Goal: Task Accomplishment & Management: Complete application form

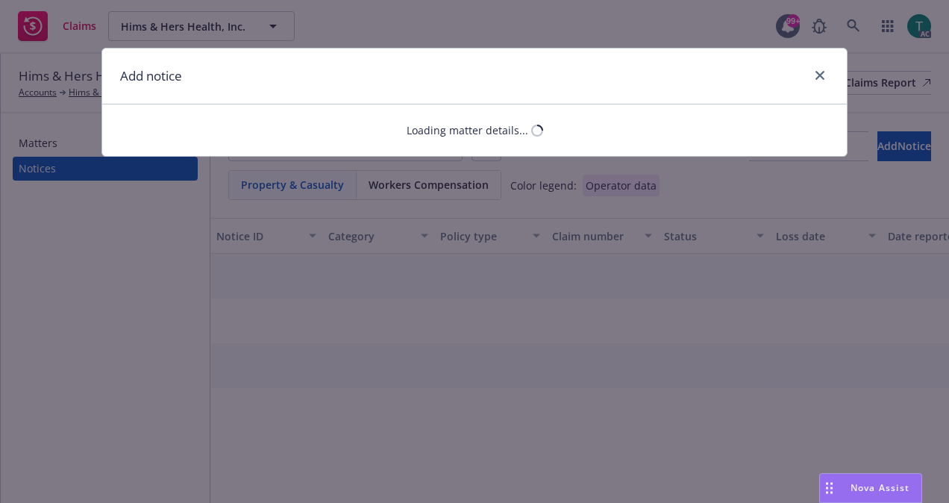
select select "PRODUCT_LIABILITY"
select select "open"
select select "CLAIM"
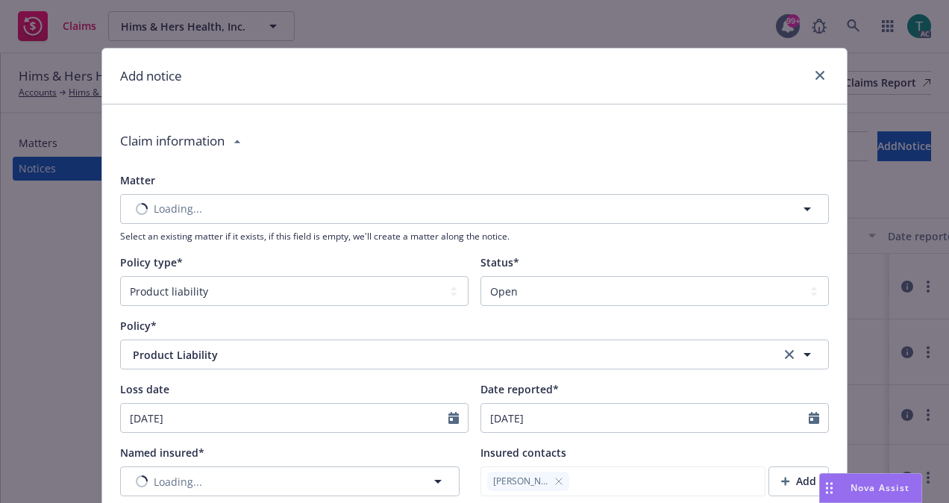
type textarea "x"
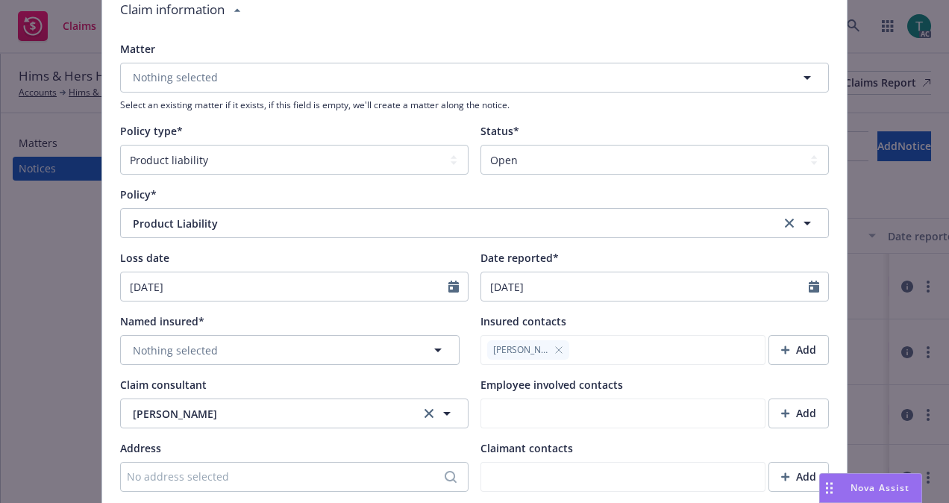
scroll to position [154, 0]
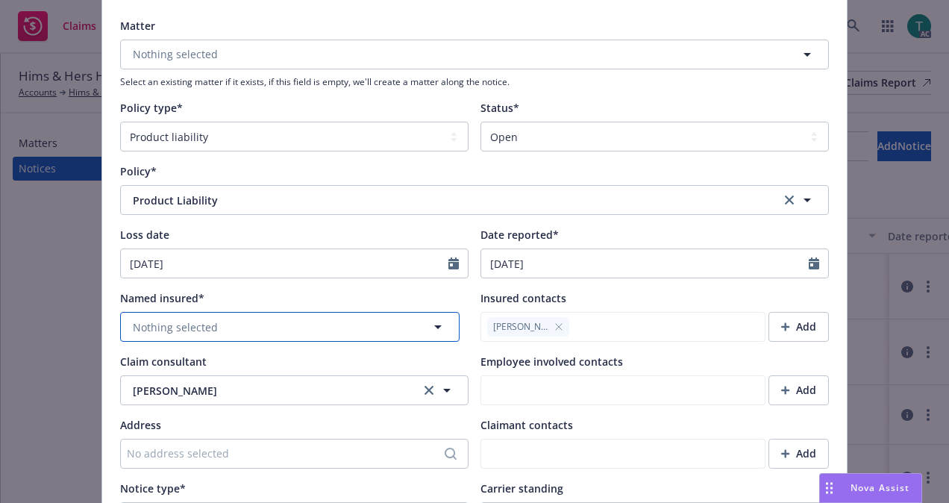
click at [364, 333] on button "Nothing selected" at bounding box center [289, 327] width 339 height 30
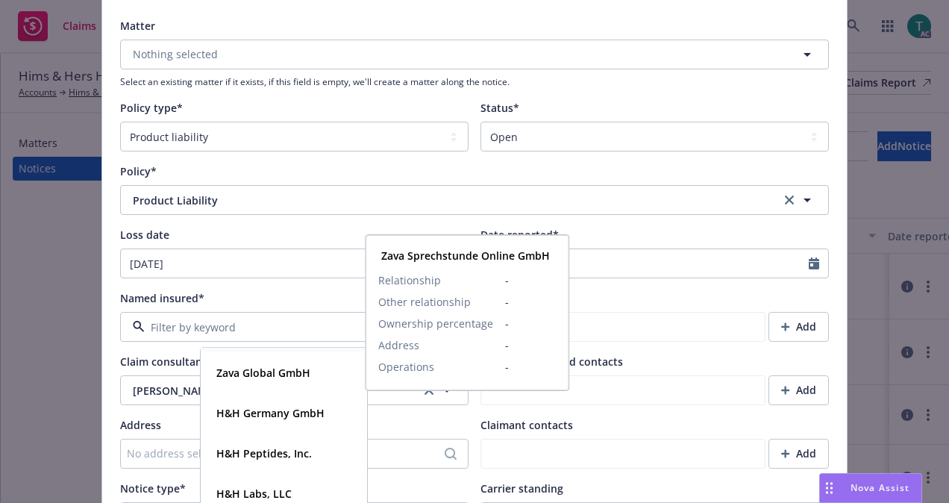
scroll to position [227, 0]
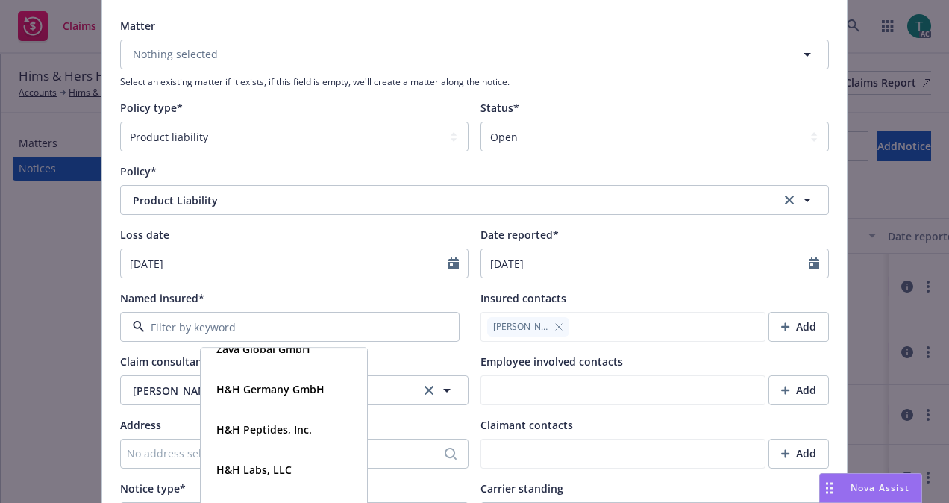
click at [306, 327] on input at bounding box center [287, 327] width 284 height 16
type input "HIms"
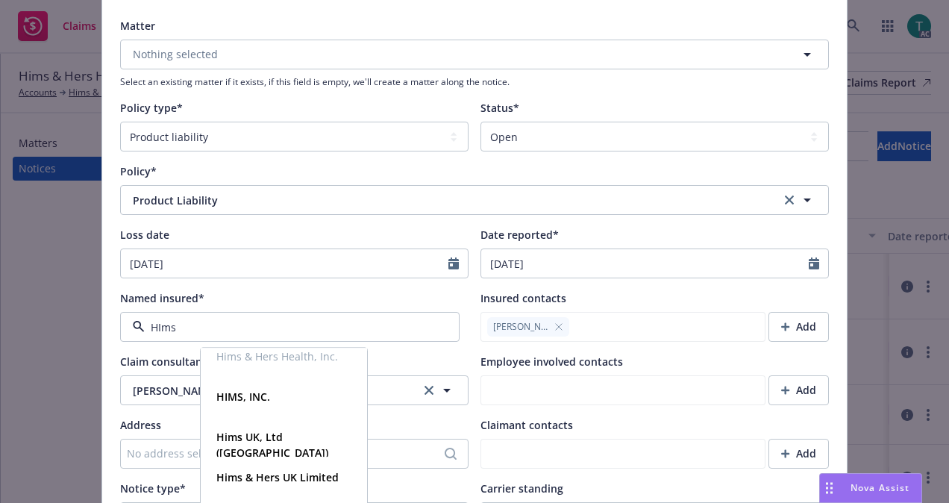
scroll to position [28, 0]
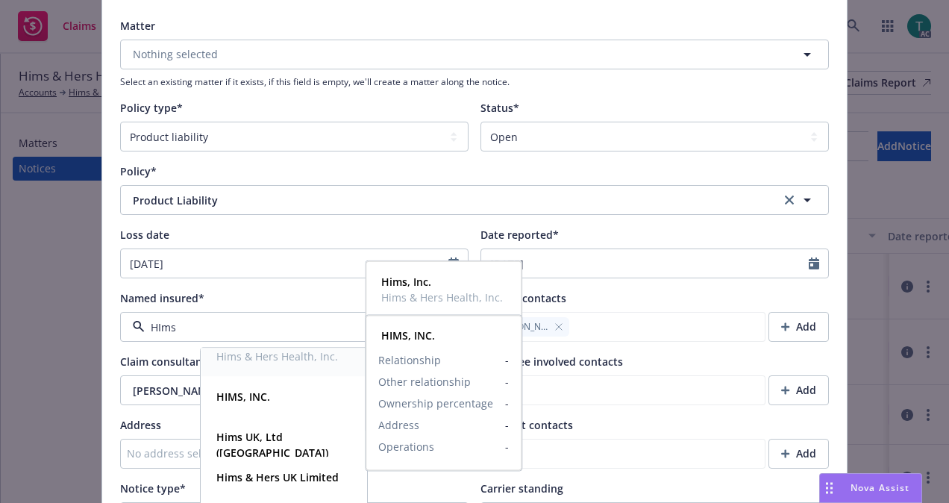
click at [300, 355] on span "Hims & Hers Health, Inc." at bounding box center [277, 356] width 122 height 16
type textarea "x"
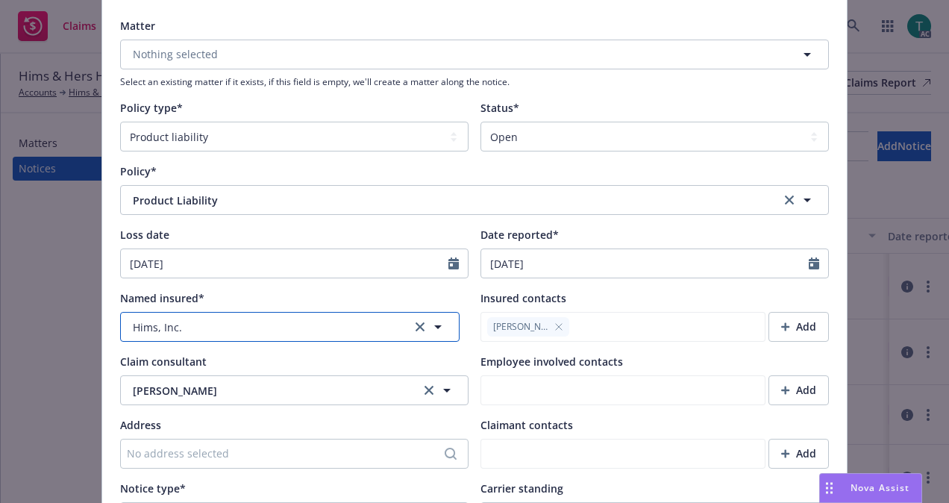
click at [303, 321] on button "Hims, Inc." at bounding box center [289, 327] width 339 height 30
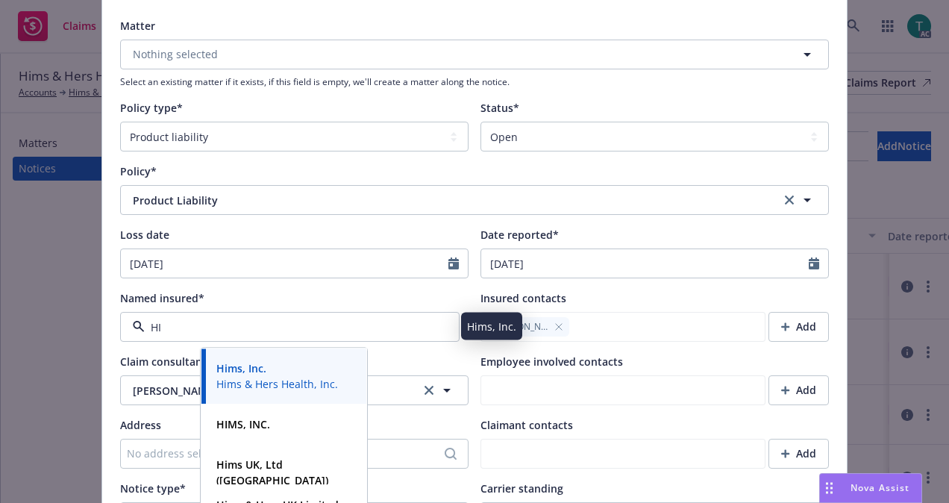
type input "H"
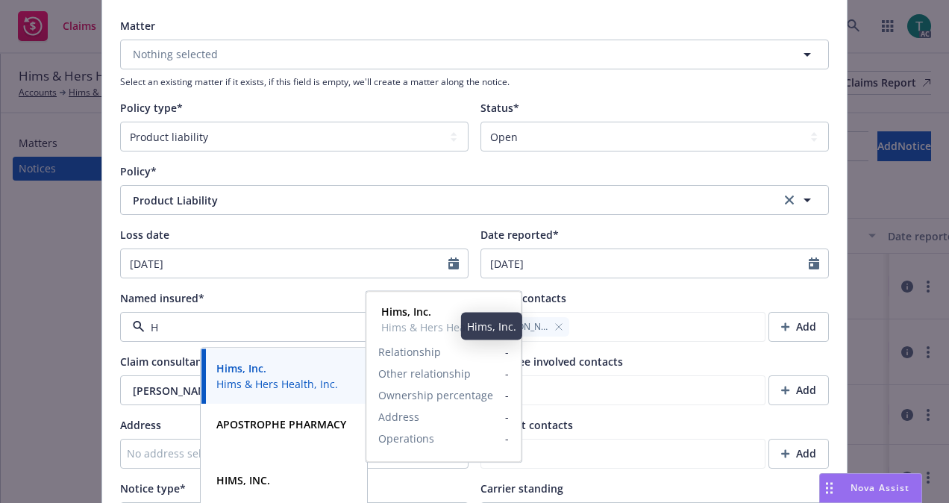
click at [295, 385] on span "Hims & Hers Health, Inc." at bounding box center [277, 384] width 122 height 16
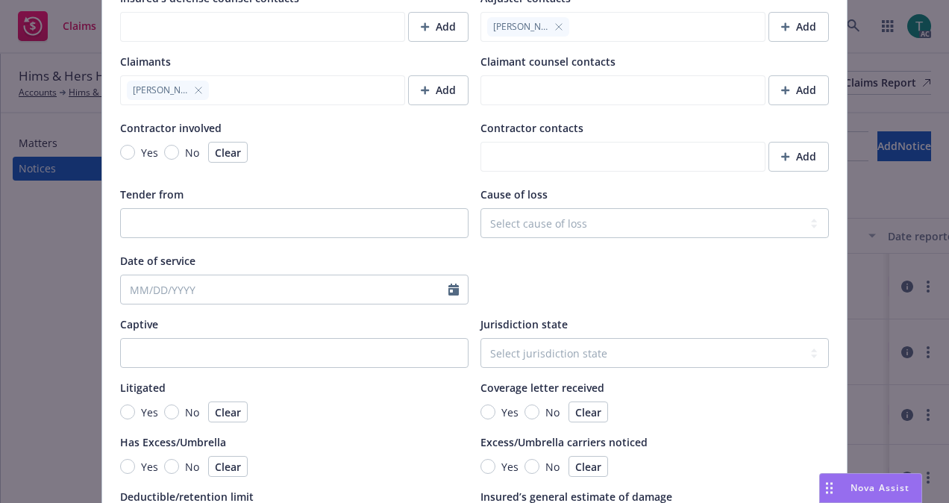
scroll to position [1418, 0]
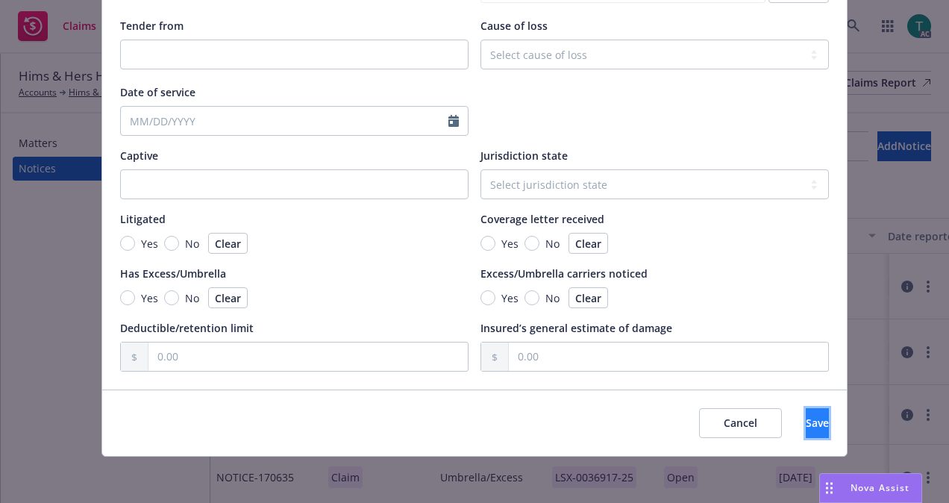
click at [805, 431] on button "Save" at bounding box center [816, 423] width 23 height 30
type textarea "x"
